Goal: Check status: Check status

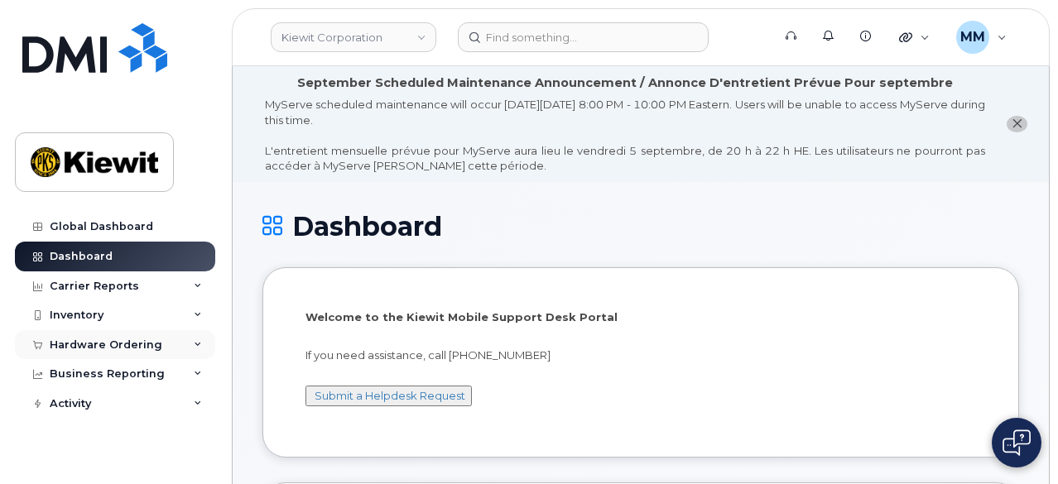
click at [91, 339] on div "Hardware Ordering" at bounding box center [106, 345] width 113 height 13
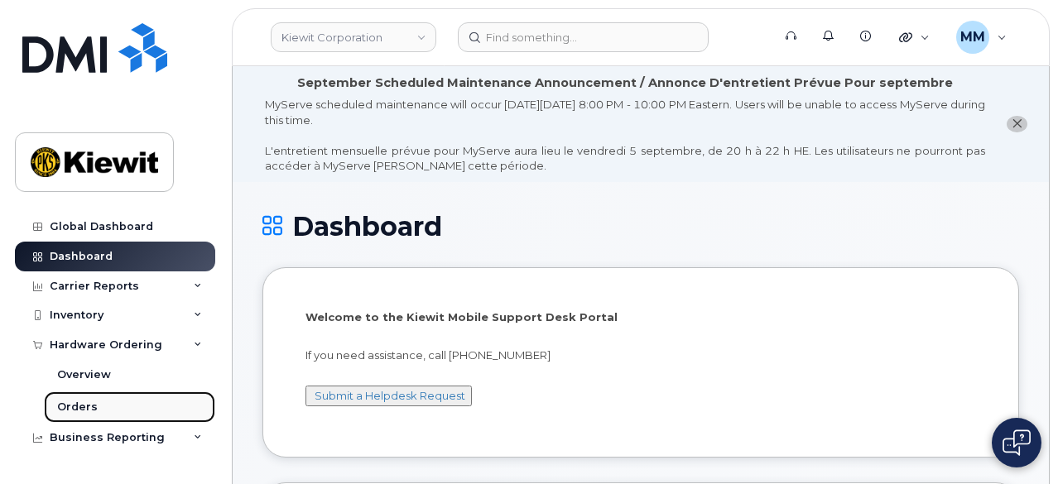
click at [86, 402] on div "Orders" at bounding box center [77, 407] width 41 height 15
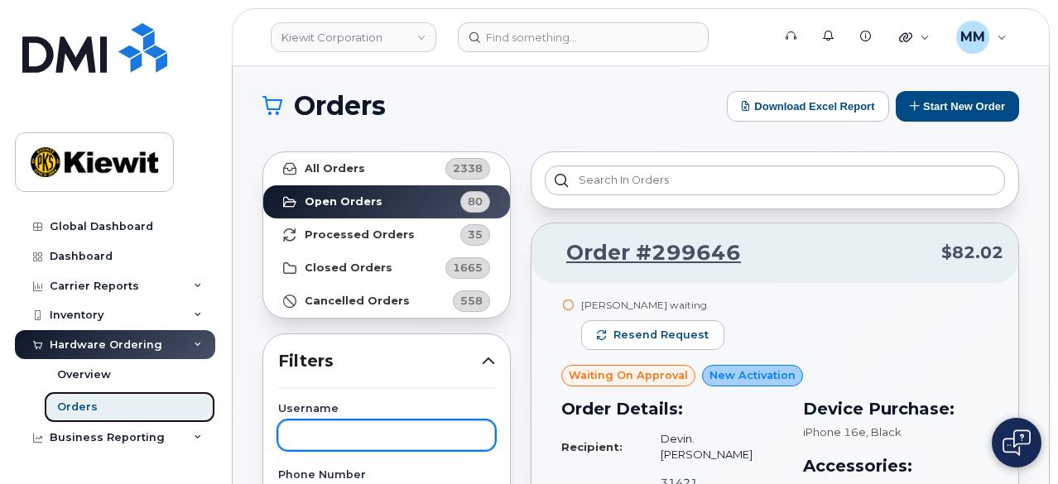
scroll to position [83, 0]
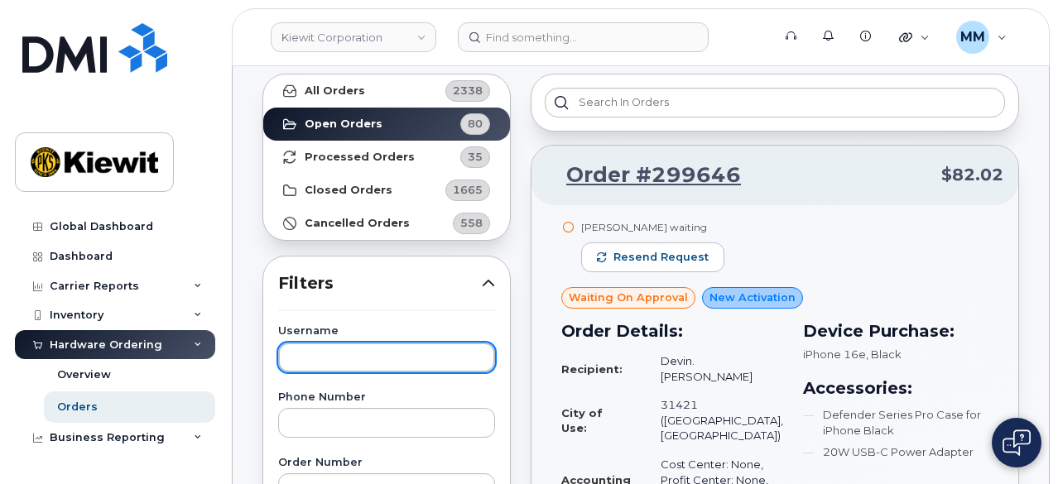
click at [356, 358] on input "text" at bounding box center [386, 358] width 217 height 30
paste input "[PERSON_NAME]"
type input "[PERSON_NAME]"
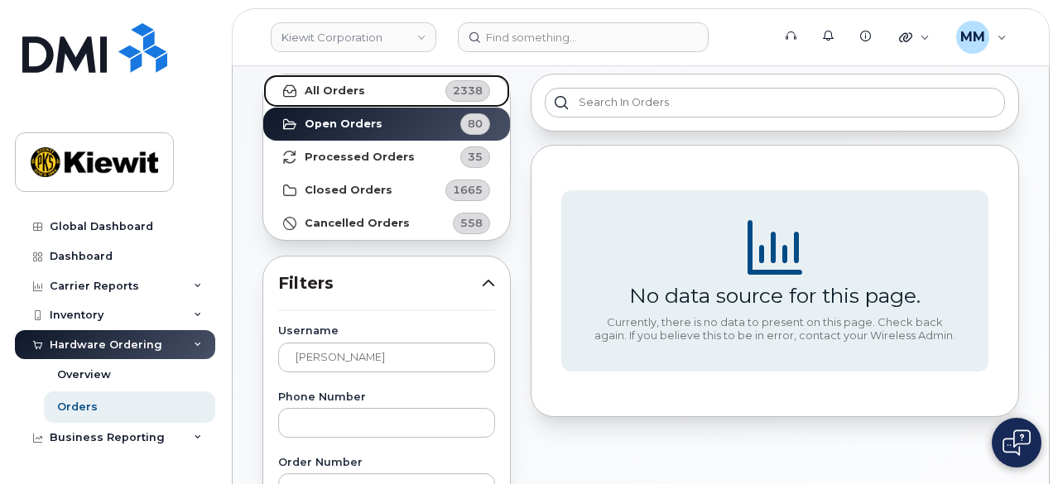
click at [351, 94] on strong "All Orders" at bounding box center [335, 90] width 60 height 13
